Goal: Task Accomplishment & Management: Manage account settings

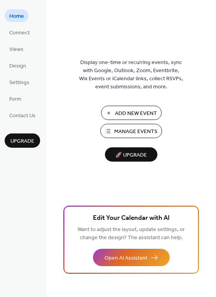
click at [141, 131] on span "Manage Events" at bounding box center [135, 132] width 43 height 8
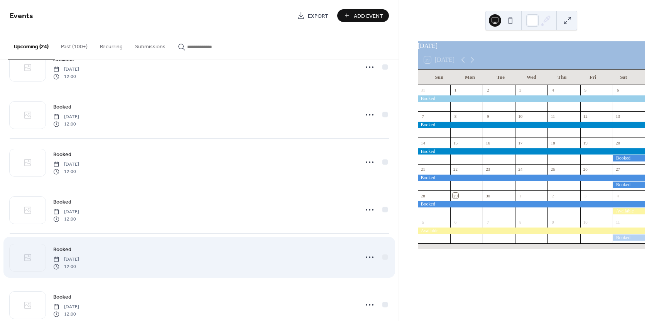
scroll to position [386, 0]
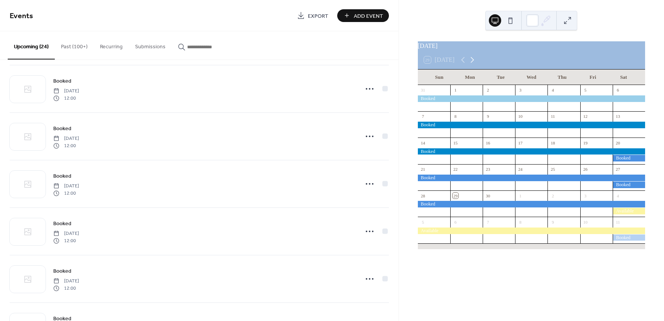
click at [477, 64] on icon at bounding box center [475, 59] width 9 height 9
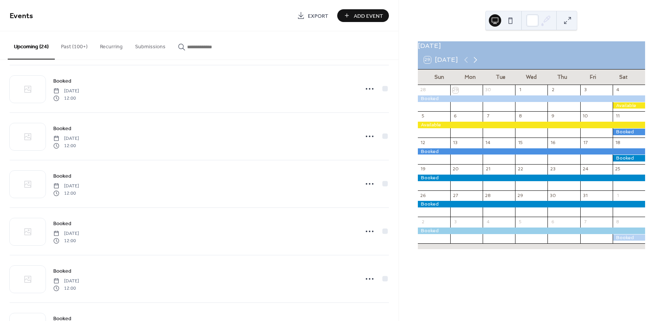
click at [477, 64] on icon at bounding box center [475, 59] width 9 height 9
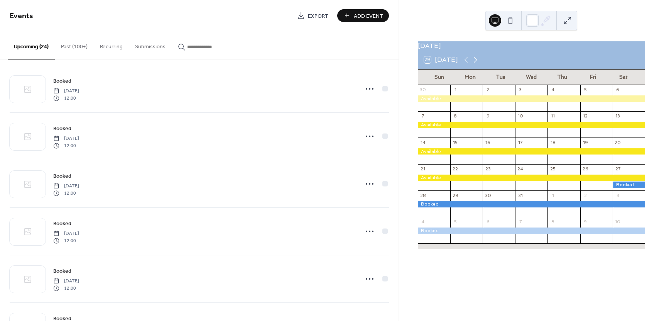
click at [477, 64] on icon at bounding box center [475, 59] width 9 height 9
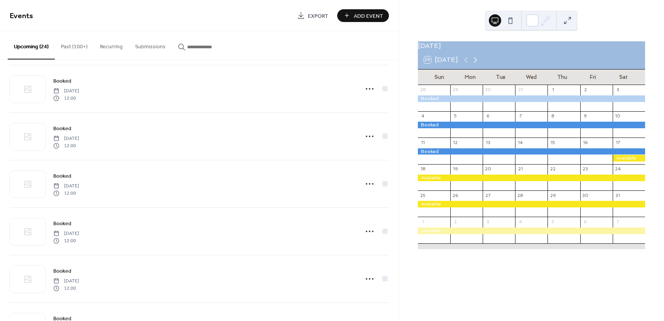
click at [476, 63] on icon at bounding box center [475, 60] width 3 height 6
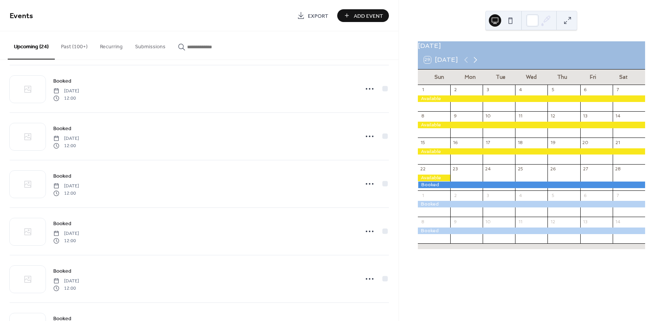
click at [476, 63] on icon at bounding box center [475, 60] width 3 height 6
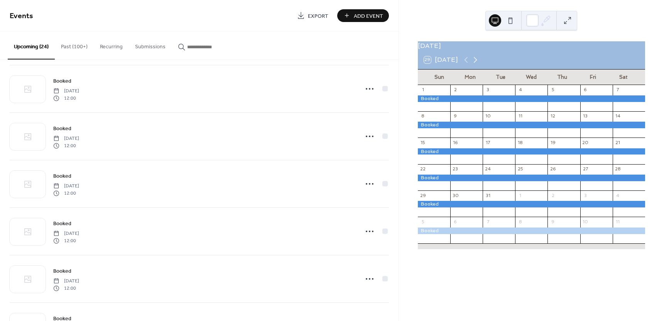
click at [476, 63] on icon at bounding box center [475, 60] width 3 height 6
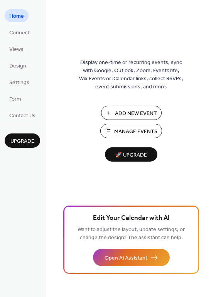
click at [136, 131] on span "Manage Events" at bounding box center [135, 132] width 43 height 8
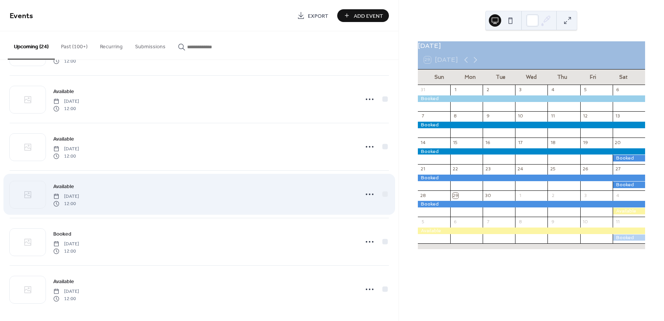
scroll to position [901, 0]
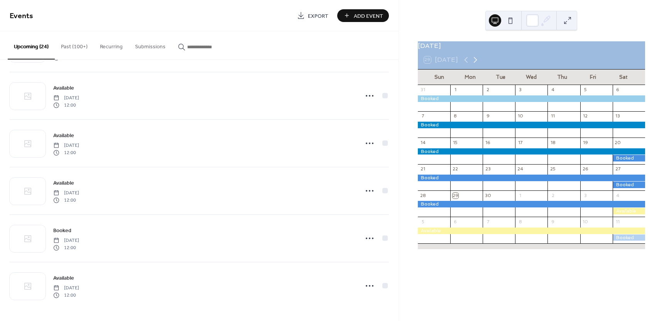
click at [475, 63] on icon at bounding box center [475, 60] width 3 height 6
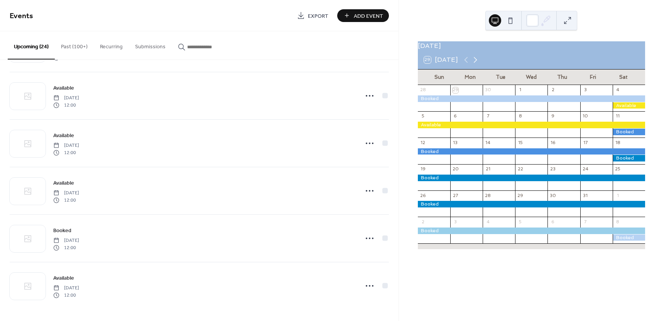
click at [474, 64] on icon at bounding box center [475, 59] width 9 height 9
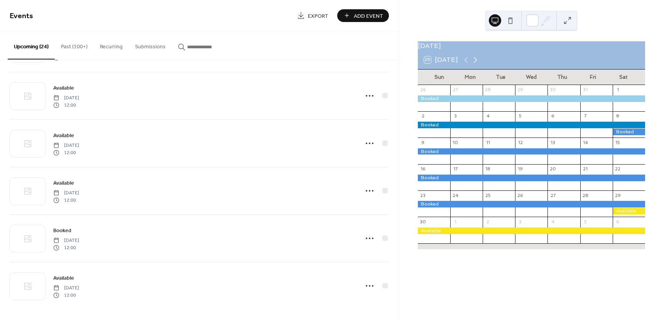
click at [474, 64] on icon at bounding box center [475, 59] width 9 height 9
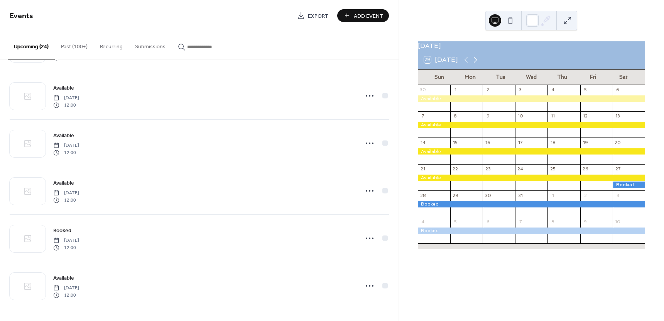
click at [474, 64] on icon at bounding box center [475, 59] width 9 height 9
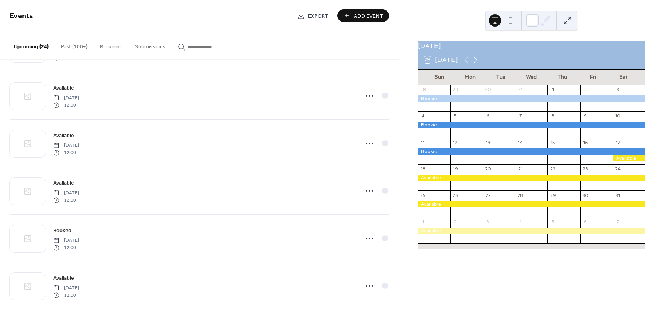
click at [474, 64] on icon at bounding box center [475, 59] width 9 height 9
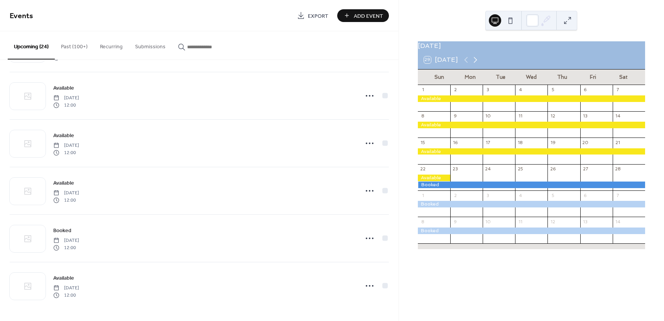
click at [474, 64] on icon at bounding box center [475, 59] width 9 height 9
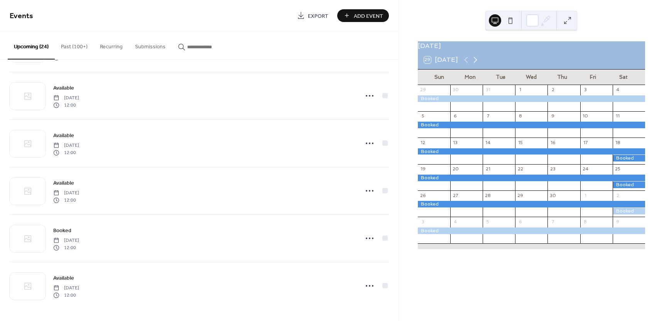
click at [474, 64] on icon at bounding box center [475, 59] width 9 height 9
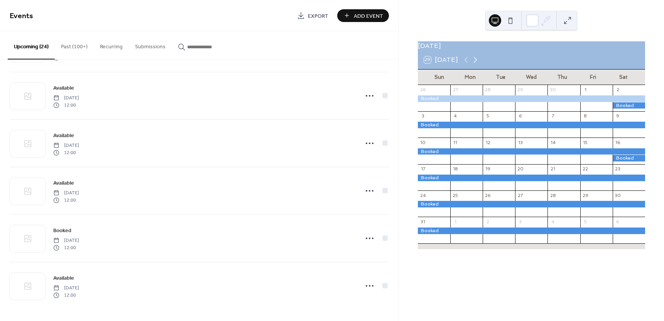
click at [474, 64] on icon at bounding box center [475, 59] width 9 height 9
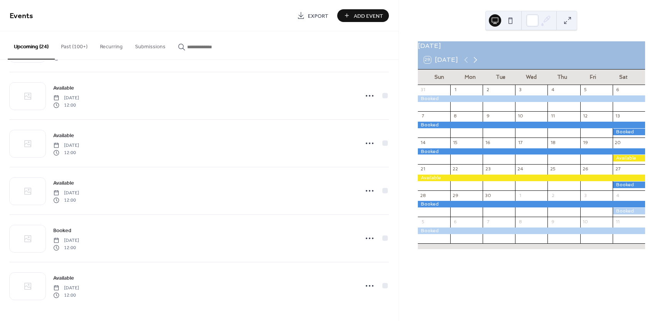
click at [474, 64] on icon at bounding box center [475, 59] width 9 height 9
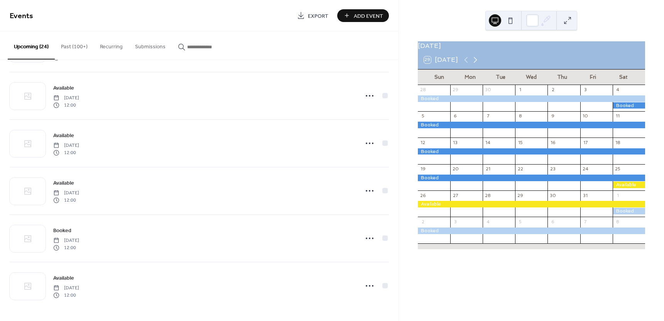
click at [473, 64] on icon at bounding box center [475, 59] width 9 height 9
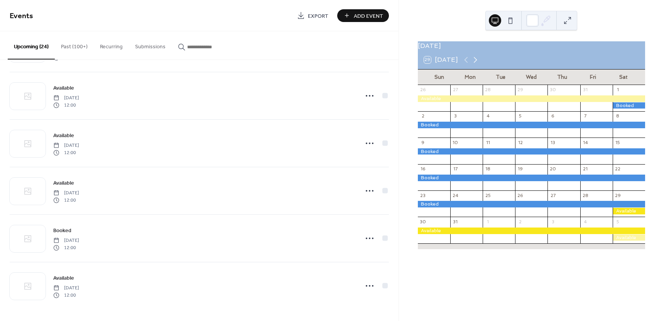
click at [473, 64] on icon at bounding box center [475, 59] width 9 height 9
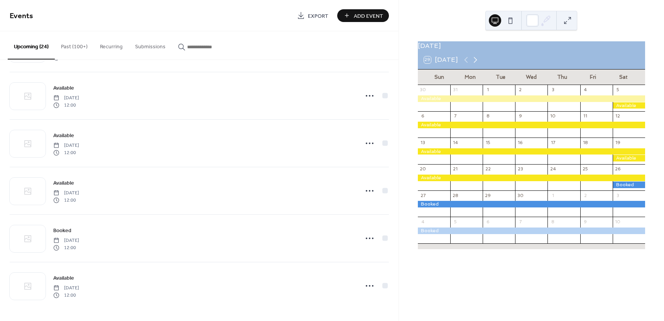
click at [473, 64] on icon at bounding box center [475, 59] width 9 height 9
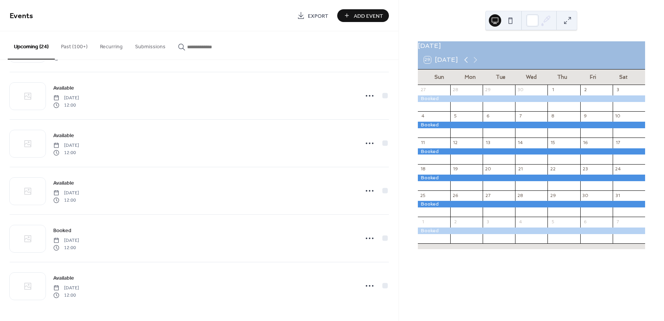
click at [465, 63] on icon at bounding box center [465, 60] width 3 height 6
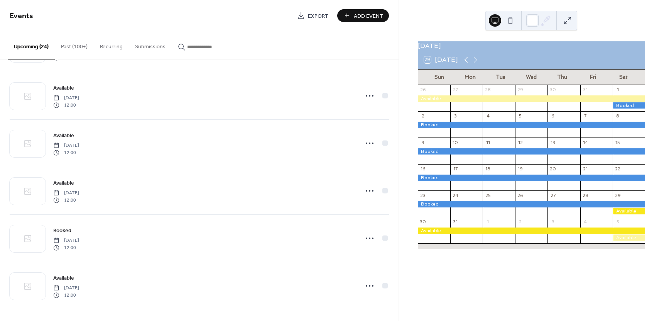
click at [465, 63] on icon at bounding box center [465, 60] width 3 height 6
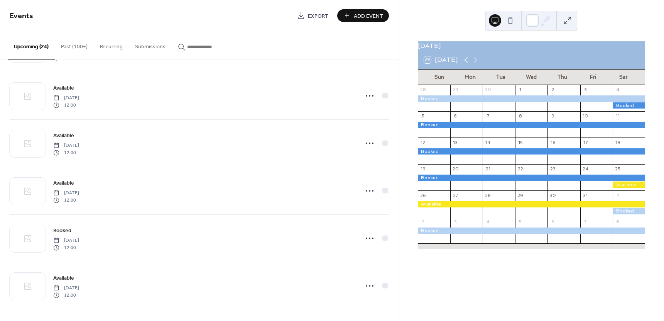
click at [465, 63] on icon at bounding box center [465, 60] width 3 height 6
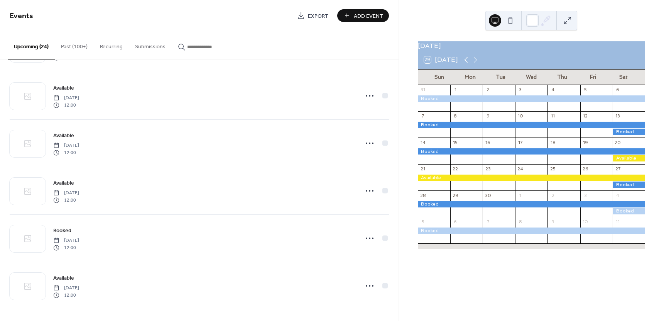
click at [465, 63] on icon at bounding box center [465, 60] width 3 height 6
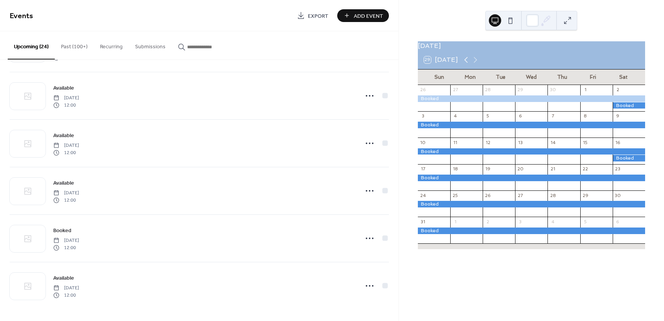
click at [465, 63] on icon at bounding box center [465, 60] width 3 height 6
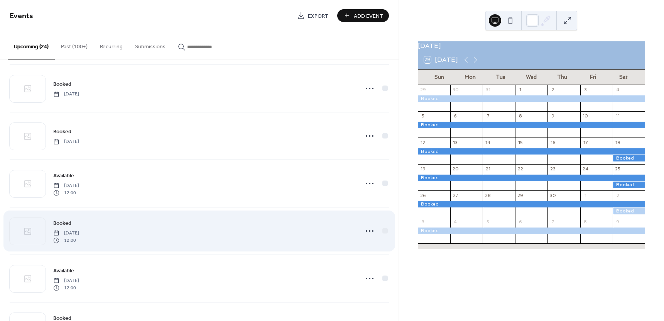
scroll to position [142, 0]
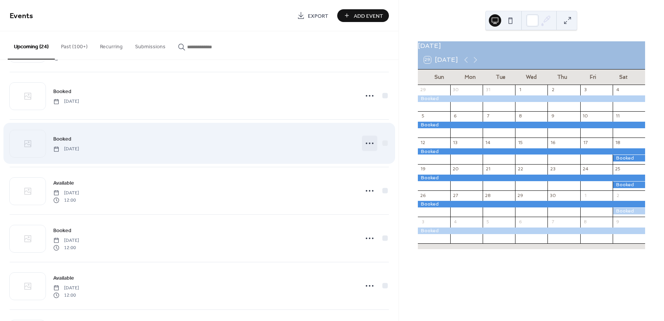
click at [369, 142] on icon at bounding box center [369, 143] width 12 height 12
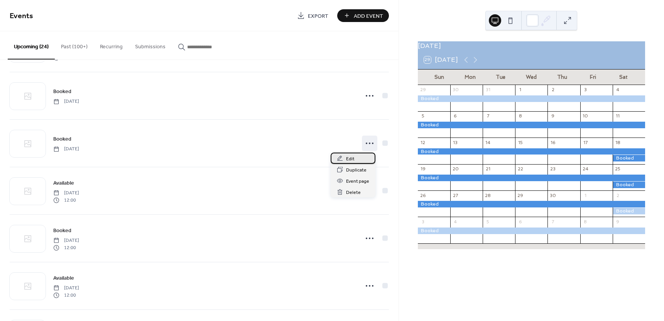
click at [350, 158] on span "Edit" at bounding box center [350, 159] width 8 height 8
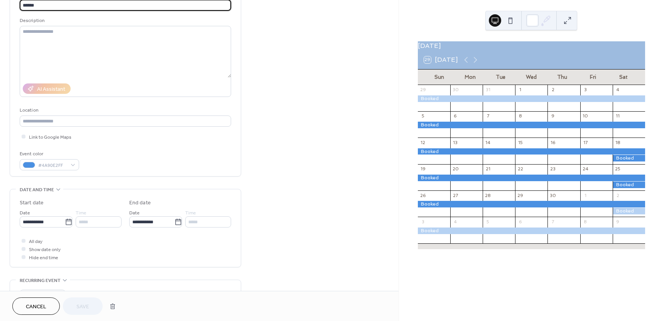
scroll to position [64, 0]
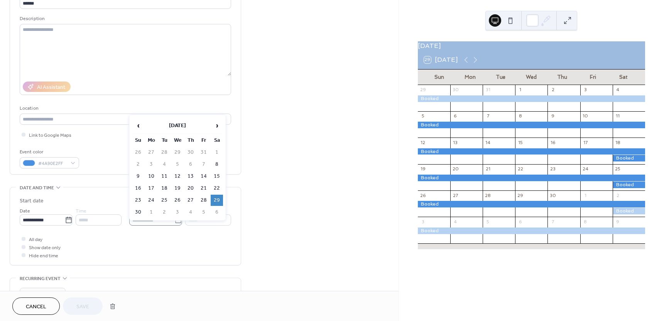
click at [176, 221] on icon at bounding box center [178, 220] width 8 height 8
click at [174, 221] on input "**********" at bounding box center [151, 219] width 45 height 11
click at [219, 207] on td "6" at bounding box center [217, 205] width 12 height 11
type input "**********"
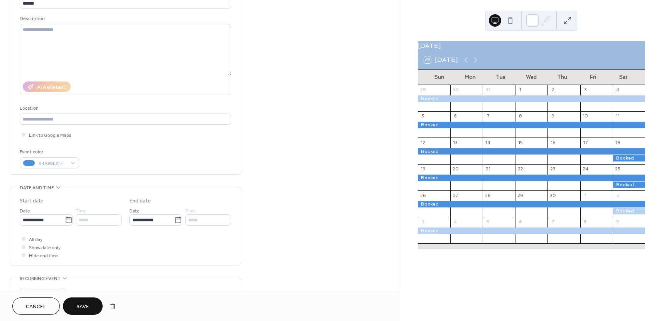
click at [89, 307] on span "Save" at bounding box center [82, 307] width 13 height 8
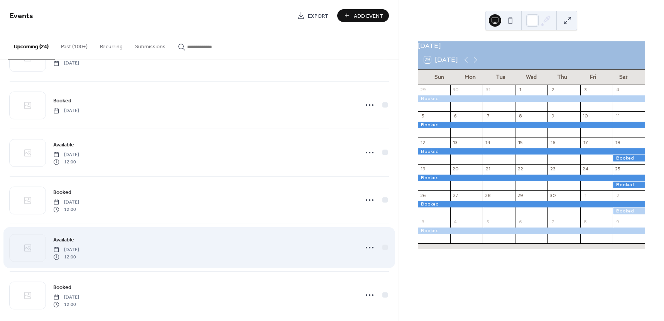
scroll to position [167, 0]
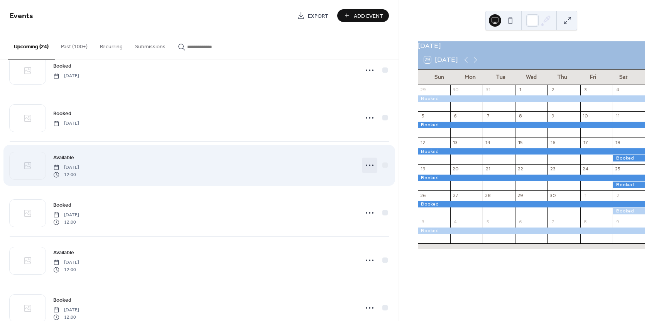
click at [369, 166] on icon at bounding box center [369, 165] width 12 height 12
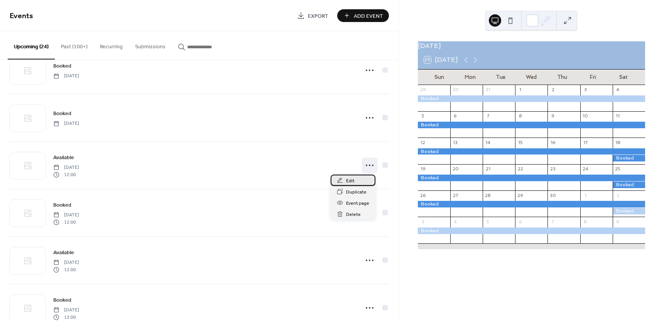
click at [348, 181] on span "Edit" at bounding box center [350, 181] width 8 height 8
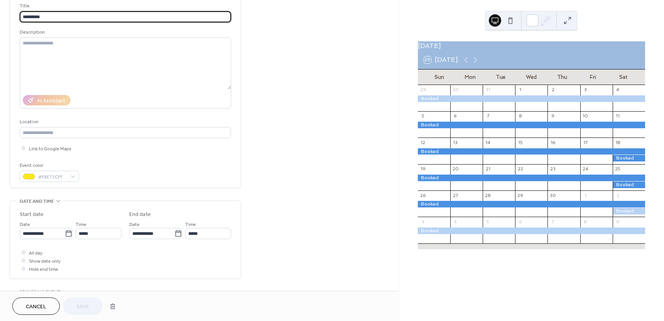
scroll to position [51, 0]
click at [67, 234] on icon at bounding box center [69, 233] width 8 height 8
click at [65, 234] on input "**********" at bounding box center [42, 232] width 45 height 11
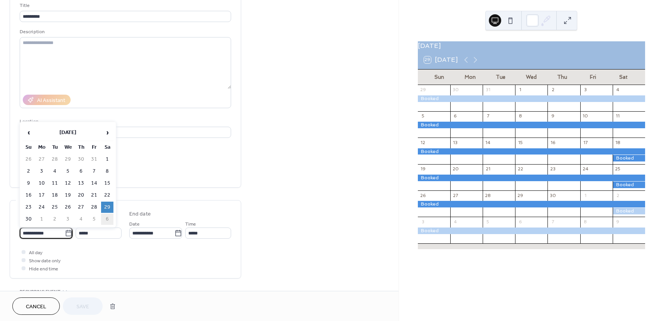
click at [108, 216] on td "6" at bounding box center [107, 218] width 12 height 11
type input "**********"
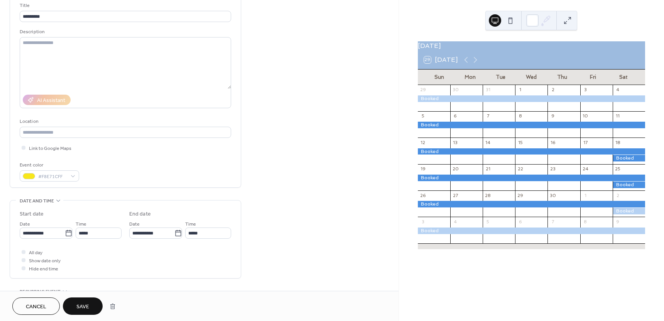
click at [81, 307] on span "Save" at bounding box center [82, 307] width 13 height 8
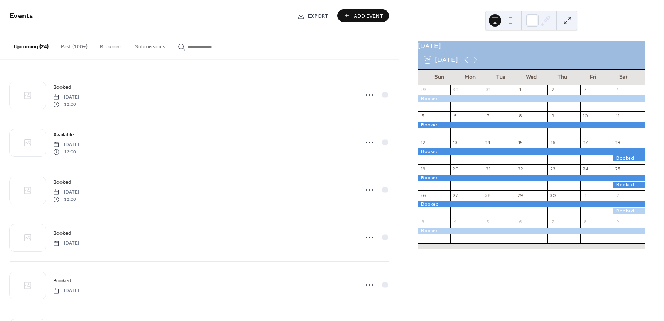
click at [464, 64] on icon at bounding box center [465, 59] width 9 height 9
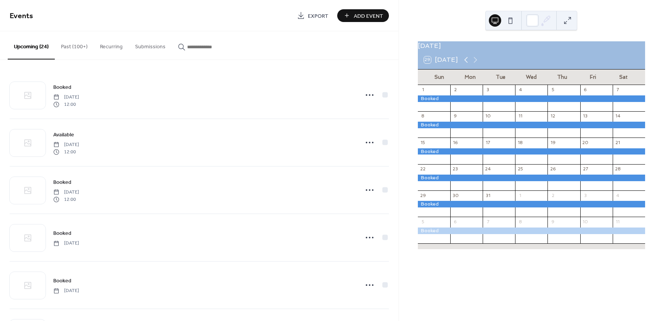
click at [464, 64] on icon at bounding box center [465, 59] width 9 height 9
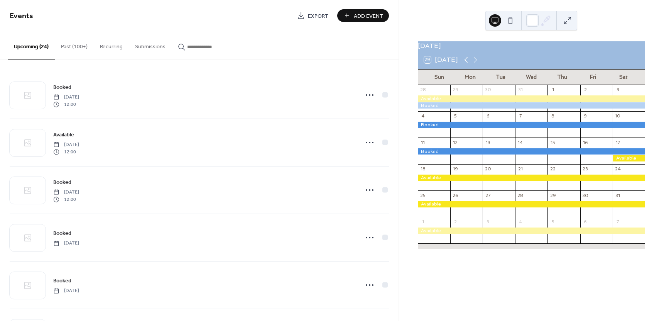
click at [464, 64] on icon at bounding box center [465, 59] width 9 height 9
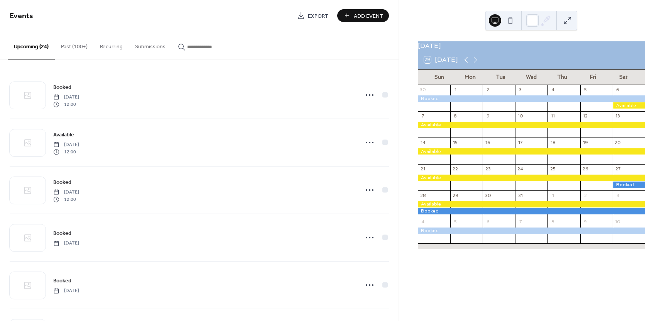
click at [463, 64] on icon at bounding box center [465, 59] width 9 height 9
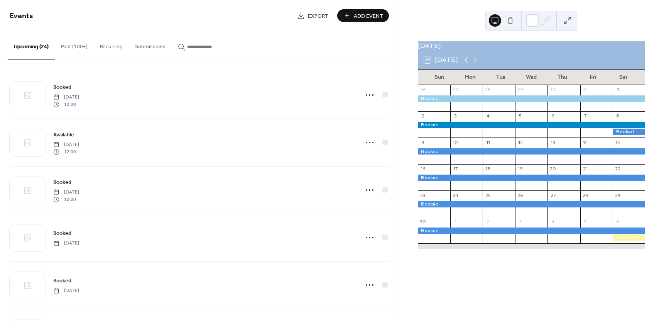
click at [463, 64] on icon at bounding box center [465, 59] width 9 height 9
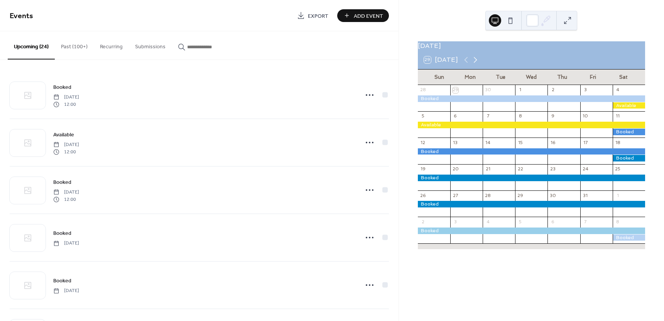
click at [474, 64] on icon at bounding box center [475, 59] width 9 height 9
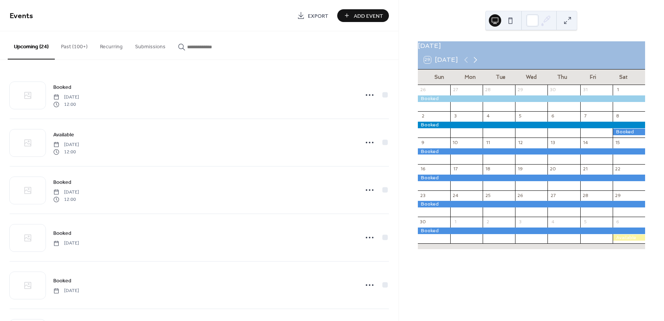
click at [475, 63] on icon at bounding box center [475, 60] width 3 height 6
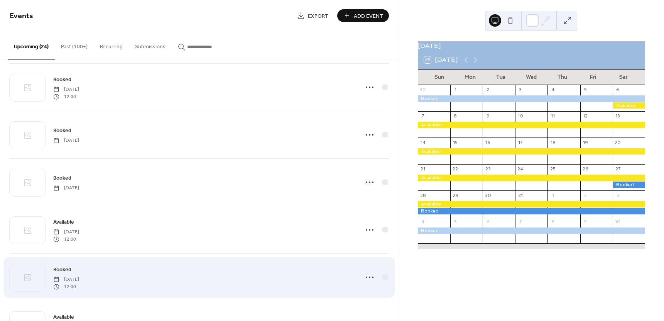
scroll to position [103, 0]
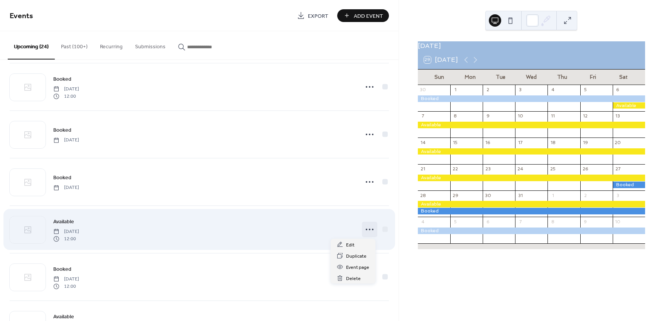
click at [370, 230] on icon at bounding box center [369, 229] width 12 height 12
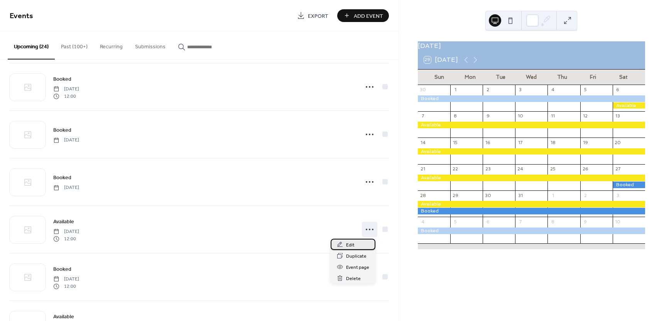
click at [351, 244] on span "Edit" at bounding box center [350, 245] width 8 height 8
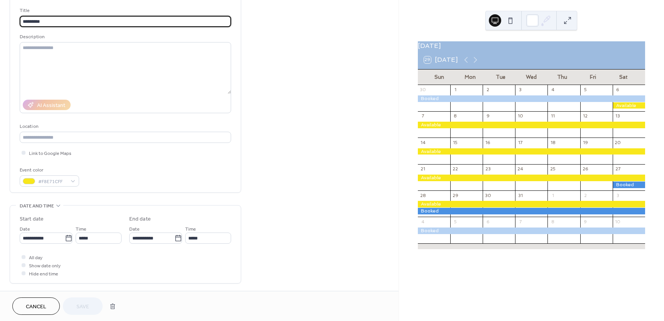
scroll to position [90, 0]
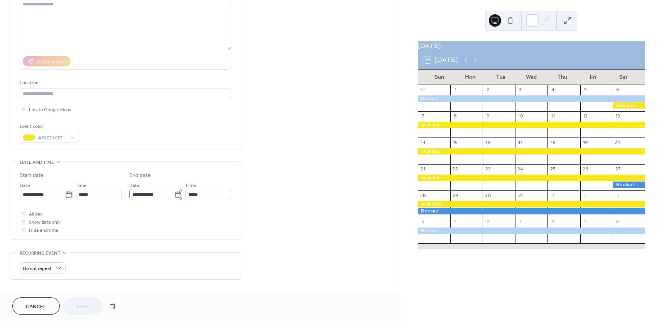
click at [175, 195] on icon at bounding box center [178, 195] width 8 height 8
click at [174, 195] on input "**********" at bounding box center [151, 194] width 45 height 11
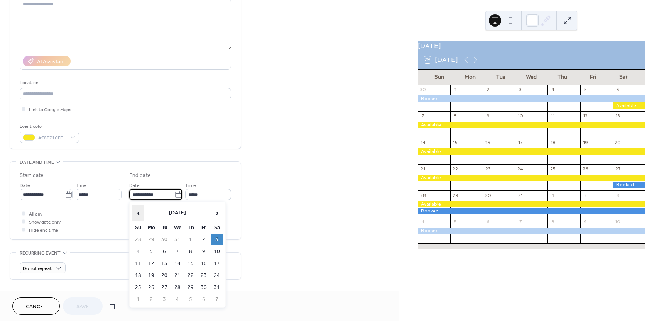
click at [137, 214] on span "‹" at bounding box center [138, 212] width 12 height 15
click at [216, 274] on td "27" at bounding box center [217, 275] width 12 height 11
type input "**********"
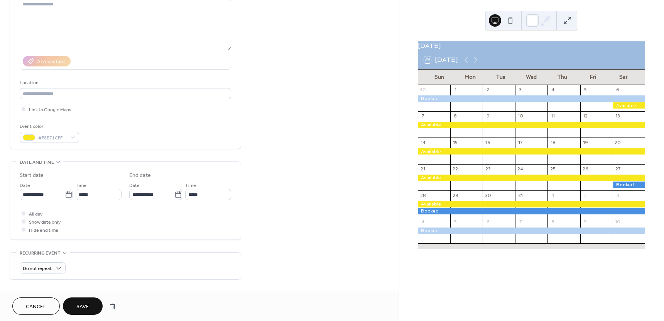
click at [82, 308] on span "Save" at bounding box center [82, 307] width 13 height 8
